Goal: Task Accomplishment & Management: Use online tool/utility

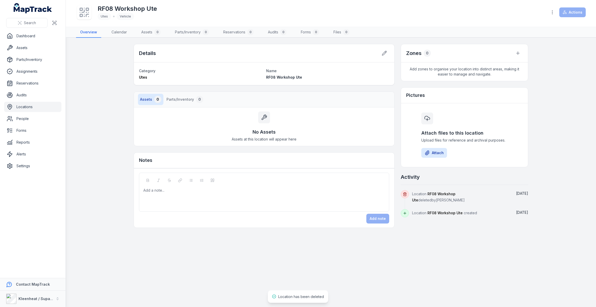
click at [25, 107] on link "Locations" at bounding box center [32, 107] width 57 height 10
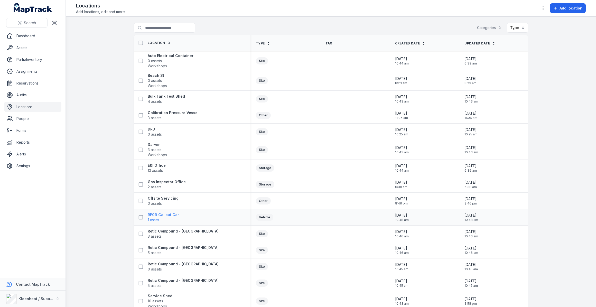
click at [169, 215] on strong "RF09 Callout Car" at bounding box center [163, 214] width 31 height 5
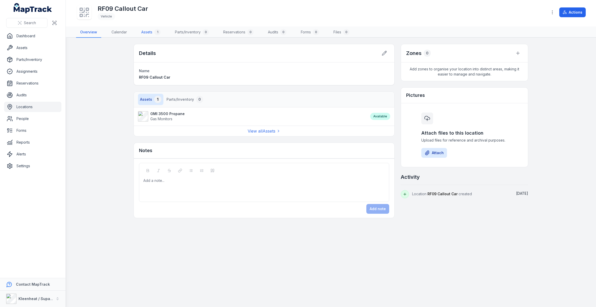
click at [145, 32] on link "Assets 1" at bounding box center [150, 32] width 27 height 11
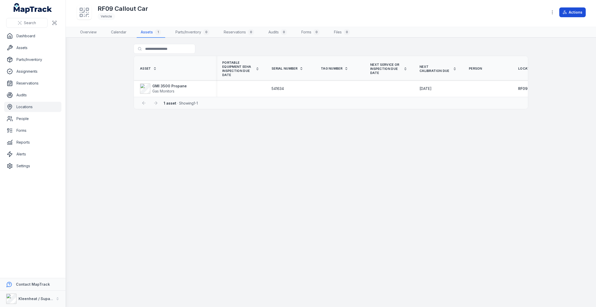
click at [564, 11] on icon at bounding box center [565, 12] width 4 height 4
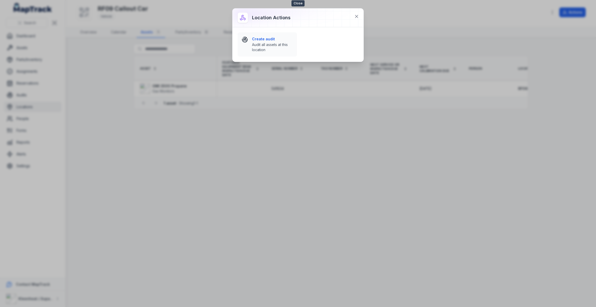
drag, startPoint x: 355, startPoint y: 15, endPoint x: 460, endPoint y: 5, distance: 104.9
click at [355, 15] on icon at bounding box center [356, 16] width 3 height 3
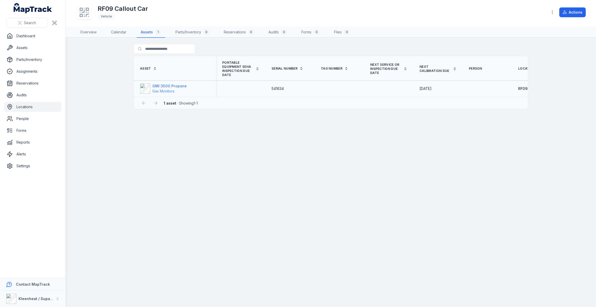
click at [177, 85] on strong "GMI 3500 Propane" at bounding box center [169, 86] width 34 height 5
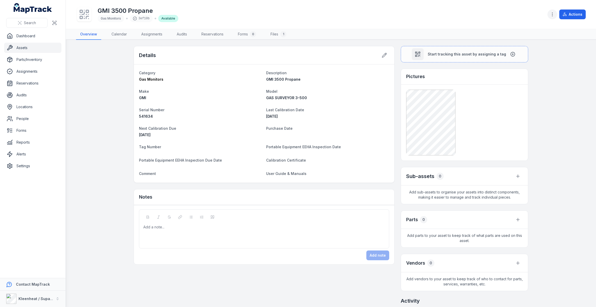
click at [555, 14] on icon "button" at bounding box center [552, 14] width 5 height 5
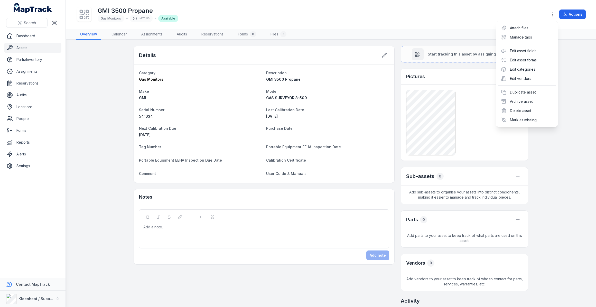
click at [568, 78] on div "Toggle Navigation GMI 3500 Propane Gas Monitors 3ef10b Available Actions Overvi…" at bounding box center [331, 153] width 530 height 307
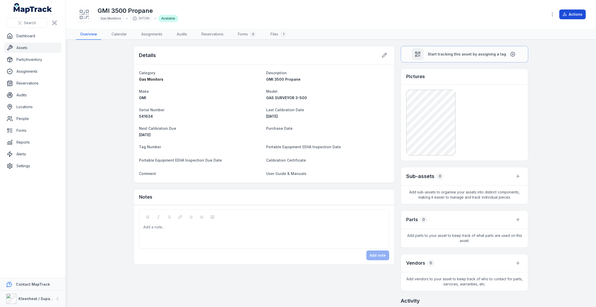
click at [566, 17] on button "Actions" at bounding box center [573, 15] width 26 height 10
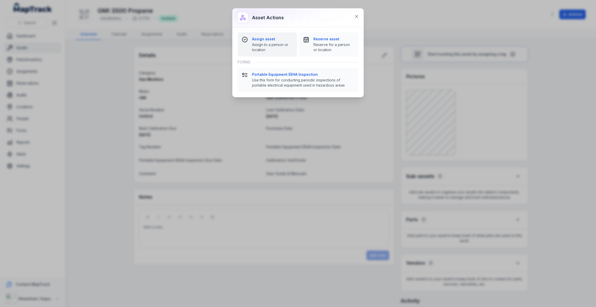
click at [266, 38] on strong "Assign asset" at bounding box center [272, 38] width 41 height 5
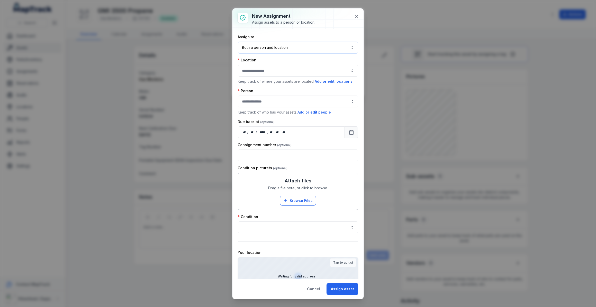
click at [270, 50] on button "Both a person and location ****" at bounding box center [298, 48] width 121 height 12
click at [261, 81] on div "A location" at bounding box center [296, 80] width 107 height 5
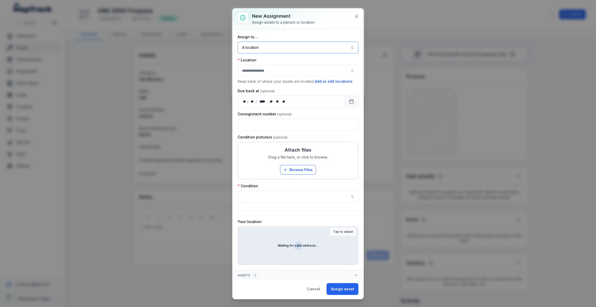
click at [263, 72] on button "button" at bounding box center [298, 71] width 121 height 12
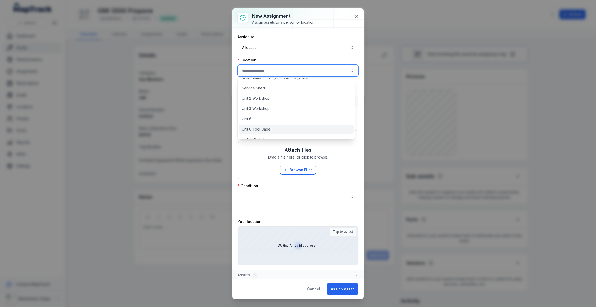
scroll to position [147, 0]
click at [257, 123] on span "Unit 6 Tool Cage" at bounding box center [256, 122] width 29 height 5
type input "**********"
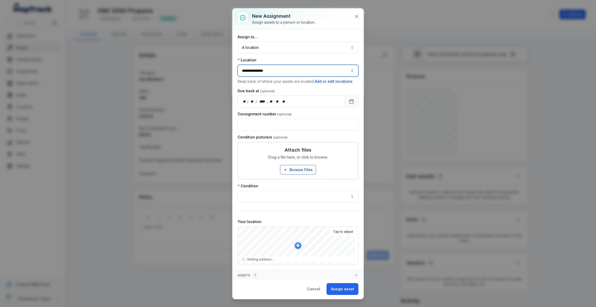
scroll to position [1, 0]
click at [285, 193] on button "button" at bounding box center [298, 195] width 121 height 12
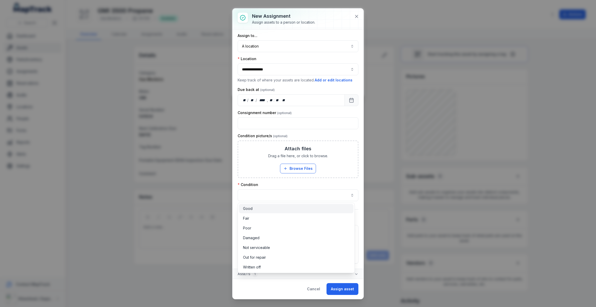
click at [254, 208] on div "Good" at bounding box center [296, 208] width 107 height 5
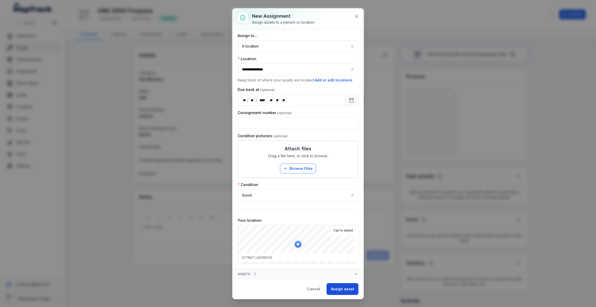
click at [336, 289] on button "Assign asset" at bounding box center [343, 289] width 32 height 12
